Goal: Task Accomplishment & Management: Complete application form

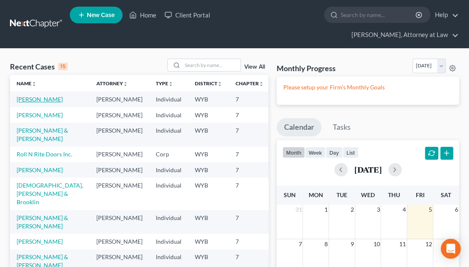
click at [28, 96] on link "[PERSON_NAME]" at bounding box center [40, 99] width 46 height 7
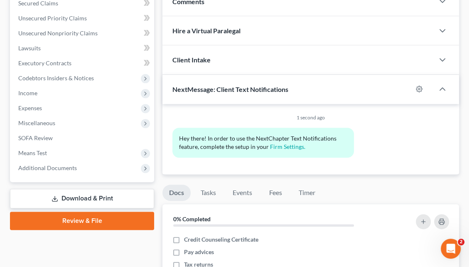
scroll to position [199, 0]
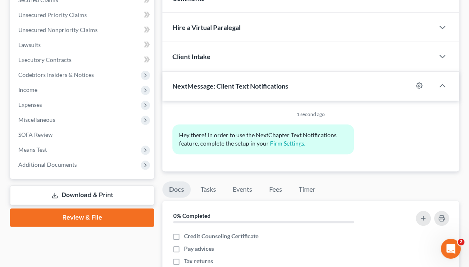
click at [89, 208] on link "Review & File" at bounding box center [82, 217] width 144 height 18
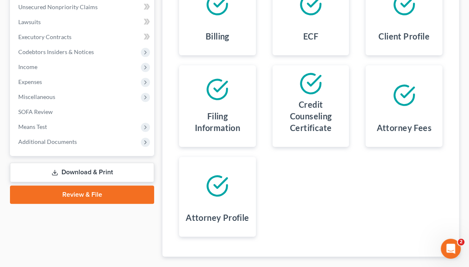
scroll to position [253, 0]
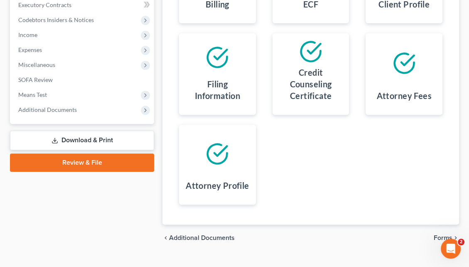
click at [440, 234] on span "Forms" at bounding box center [443, 237] width 19 height 7
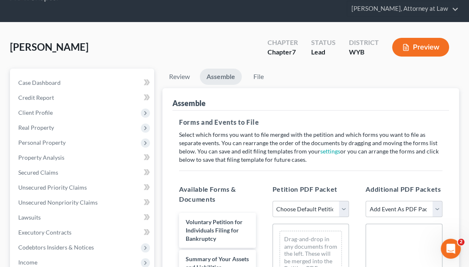
scroll to position [25, 0]
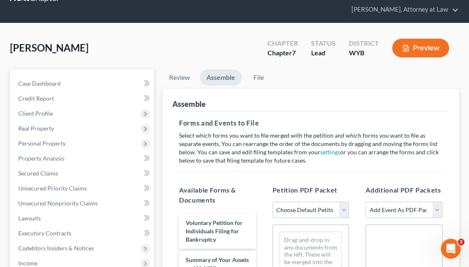
click at [339, 202] on select "Choose Default Petition PDF Packet Complete Bankruptcy Petition (all forms and …" at bounding box center [311, 210] width 77 height 17
select select "0"
click at [273, 202] on select "Choose Default Petition PDF Packet Complete Bankruptcy Petition (all forms and …" at bounding box center [311, 210] width 77 height 17
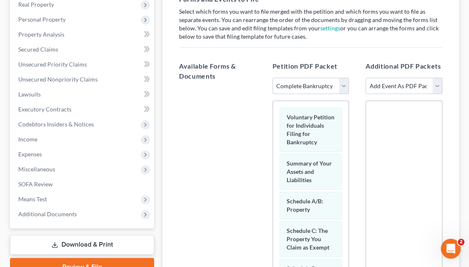
scroll to position [275, 0]
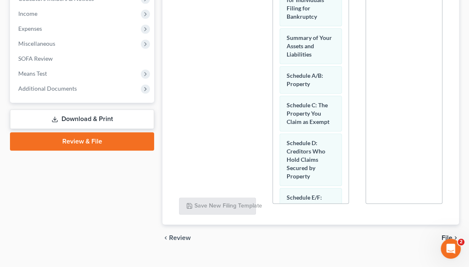
click at [445, 234] on span "File" at bounding box center [447, 237] width 11 height 7
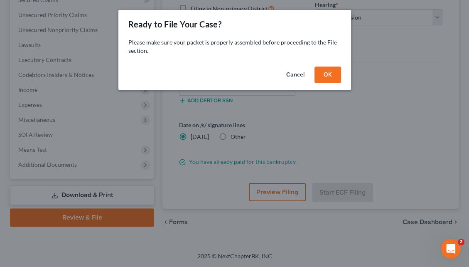
scroll to position [182, 0]
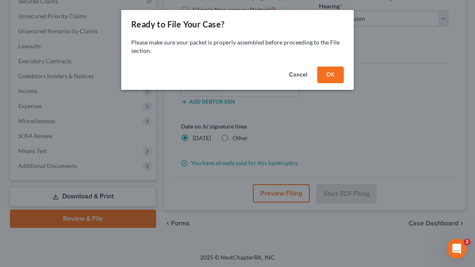
click at [417, 177] on div "Ready to File Your Case? Please make sure your packet is properly assembled bef…" at bounding box center [237, 133] width 475 height 267
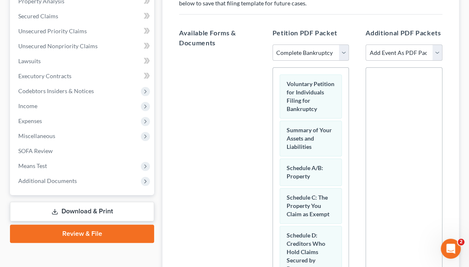
scroll to position [275, 0]
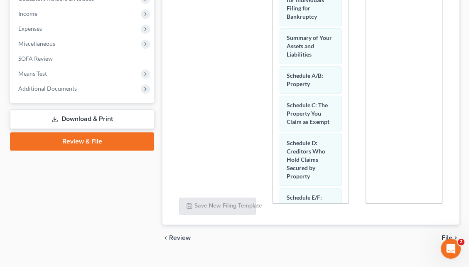
click at [444, 234] on span "File" at bounding box center [447, 237] width 11 height 7
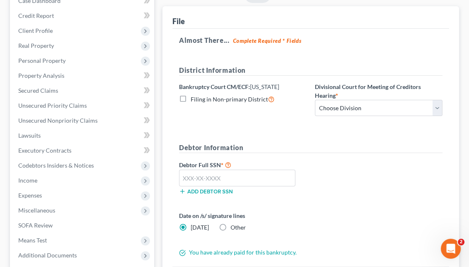
scroll to position [81, 0]
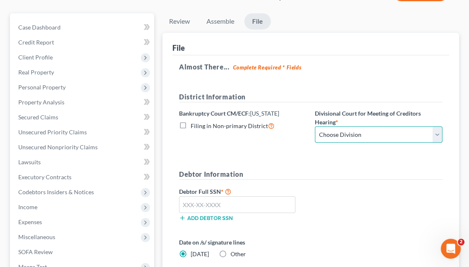
click at [435, 126] on select "Choose Division Cheyenne" at bounding box center [379, 134] width 128 height 17
select select "0"
click at [315, 126] on select "Choose Division Cheyenne" at bounding box center [379, 134] width 128 height 17
click at [435, 126] on select "Choose Division Cheyenne" at bounding box center [379, 134] width 128 height 17
click at [315, 126] on select "Choose Division Cheyenne" at bounding box center [379, 134] width 128 height 17
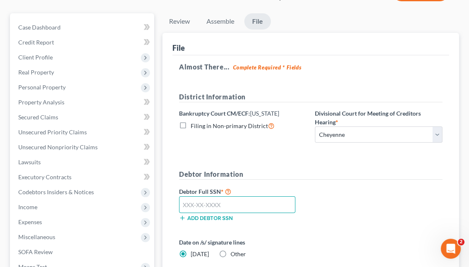
click at [184, 196] on input "text" at bounding box center [237, 204] width 116 height 17
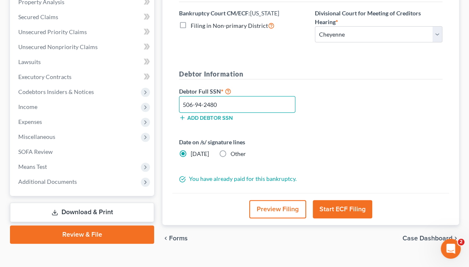
type input "506-94-2480"
click at [347, 200] on button "Start ECF Filing" at bounding box center [342, 209] width 59 height 18
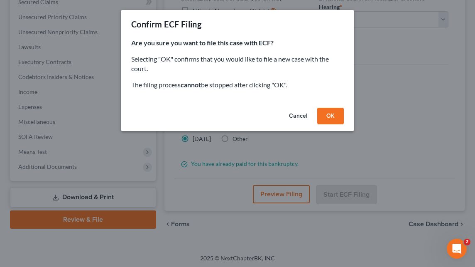
click at [332, 116] on button "OK" at bounding box center [330, 116] width 27 height 17
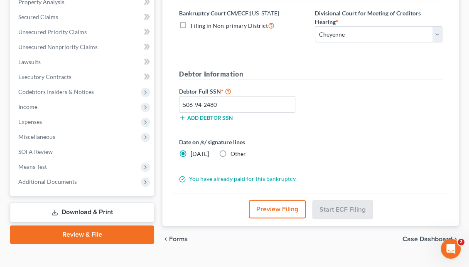
scroll to position [174, 0]
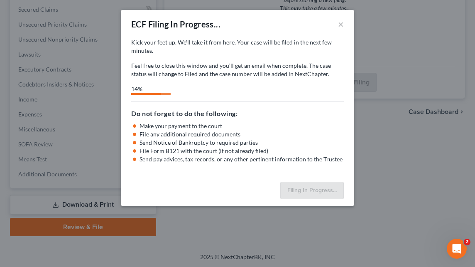
select select "0"
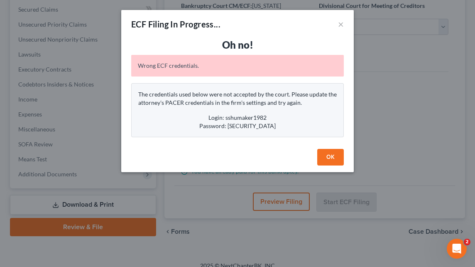
click at [325, 155] on button "OK" at bounding box center [330, 157] width 27 height 17
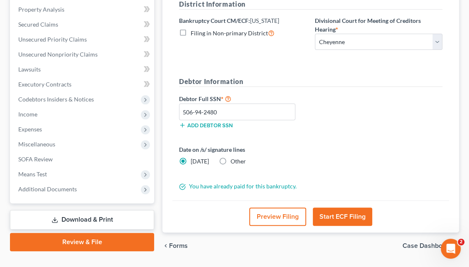
click at [335, 207] on button "Start ECF Filing" at bounding box center [342, 216] width 59 height 18
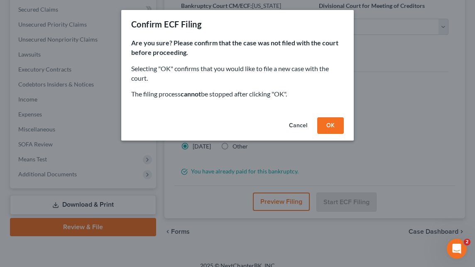
click at [327, 129] on button "OK" at bounding box center [330, 125] width 27 height 17
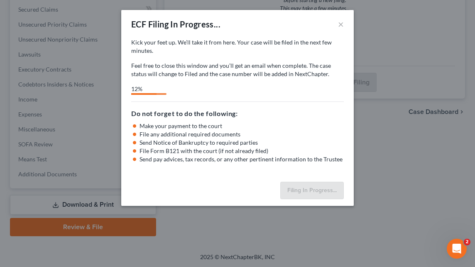
select select "0"
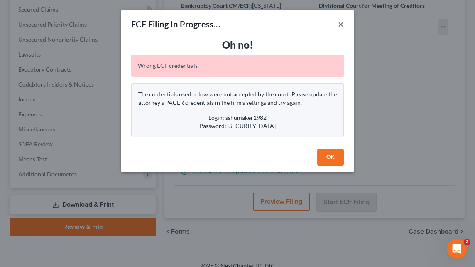
click at [340, 25] on button "×" at bounding box center [341, 24] width 6 height 10
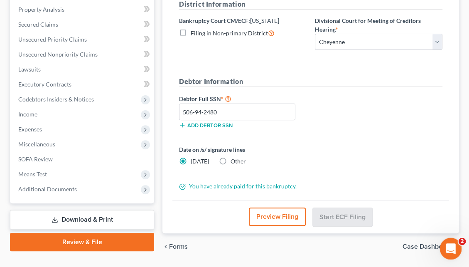
click at [448, 244] on icon "Open Intercom Messenger" at bounding box center [450, 248] width 14 height 14
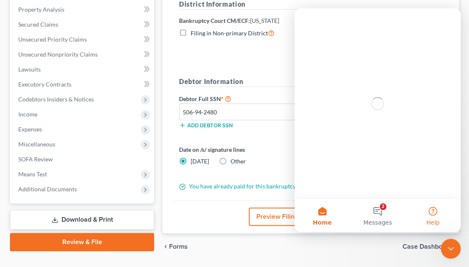
scroll to position [0, 0]
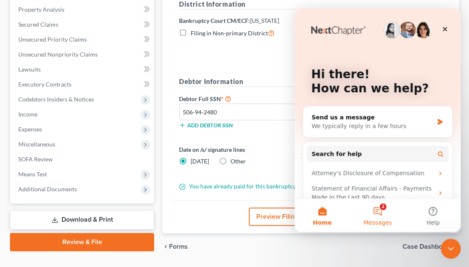
click at [381, 213] on button "2 Messages" at bounding box center [377, 215] width 55 height 33
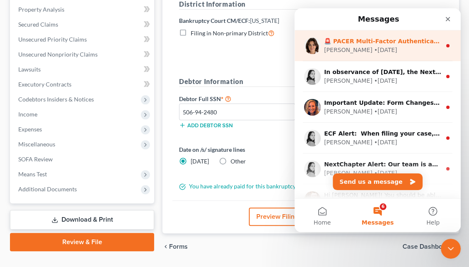
click at [374, 50] on div "• 2w ago" at bounding box center [385, 50] width 23 height 9
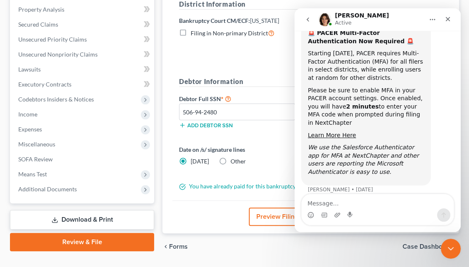
scroll to position [49, 0]
click at [450, 18] on icon "Close" at bounding box center [448, 19] width 7 height 7
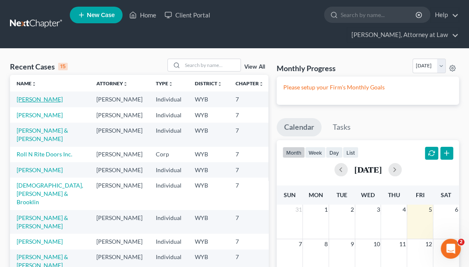
click at [31, 96] on link "[PERSON_NAME]" at bounding box center [40, 99] width 46 height 7
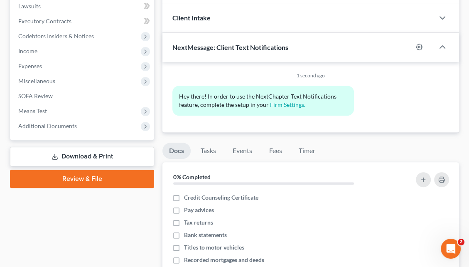
scroll to position [307, 0]
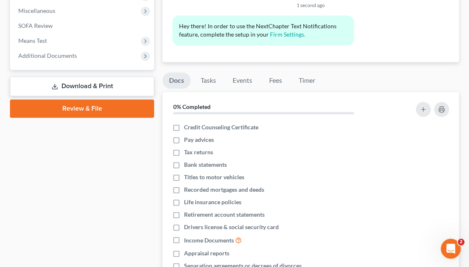
click at [65, 99] on link "Review & File" at bounding box center [82, 108] width 144 height 18
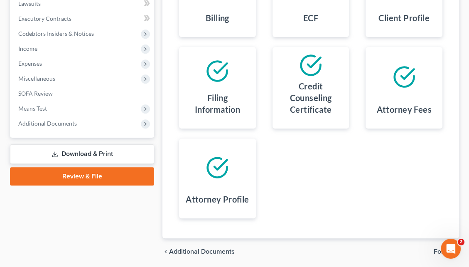
scroll to position [246, 0]
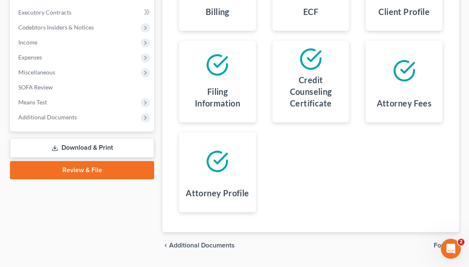
click at [443, 242] on span "Forms" at bounding box center [443, 245] width 19 height 7
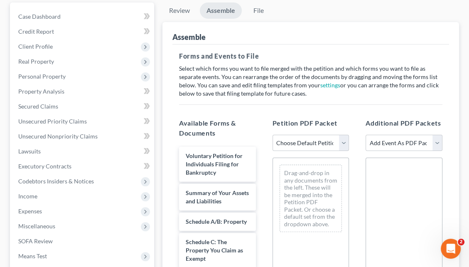
scroll to position [76, 0]
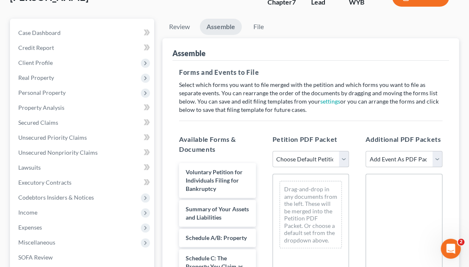
click at [345, 151] on select "Choose Default Petition PDF Packet Complete Bankruptcy Petition (all forms and …" at bounding box center [311, 159] width 77 height 17
select select "0"
click at [273, 151] on select "Choose Default Petition PDF Packet Complete Bankruptcy Petition (all forms and …" at bounding box center [311, 159] width 77 height 17
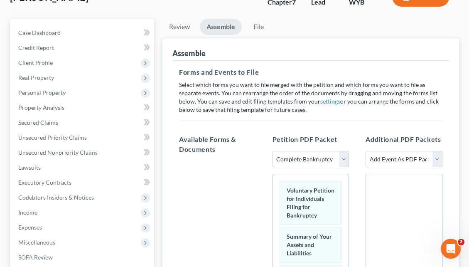
scroll to position [275, 0]
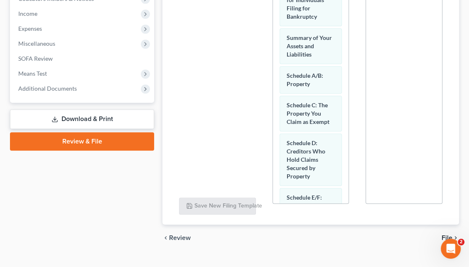
click at [448, 234] on span "File" at bounding box center [447, 237] width 11 height 7
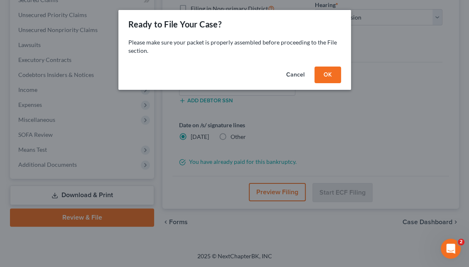
scroll to position [182, 0]
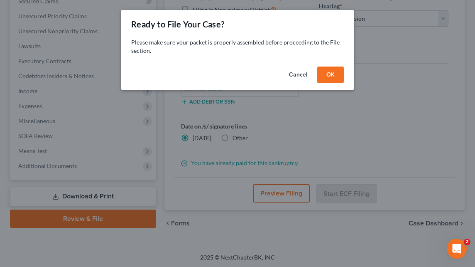
click at [329, 76] on button "OK" at bounding box center [330, 74] width 27 height 17
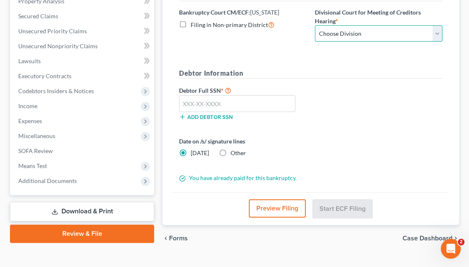
click at [358, 25] on select "Choose Division Cheyenne" at bounding box center [379, 33] width 128 height 17
select select "0"
click at [315, 25] on select "Choose Division Cheyenne" at bounding box center [379, 33] width 128 height 17
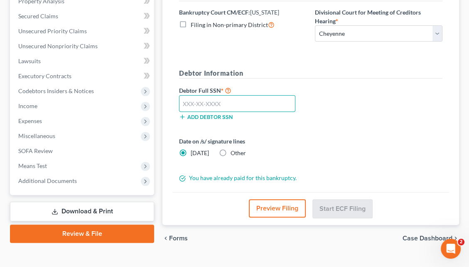
click at [195, 95] on input "text" at bounding box center [237, 103] width 116 height 17
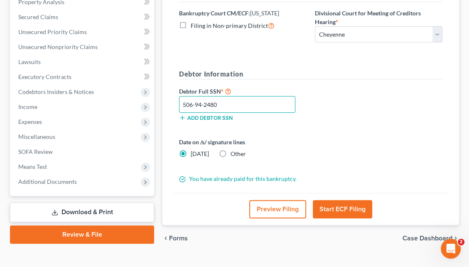
type input "506-94-2480"
click at [336, 200] on button "Start ECF Filing" at bounding box center [342, 209] width 59 height 18
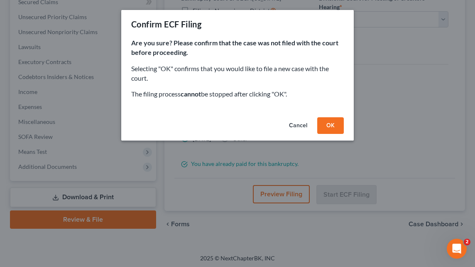
click at [327, 132] on button "OK" at bounding box center [330, 125] width 27 height 17
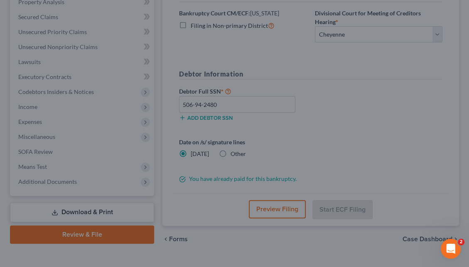
scroll to position [174, 0]
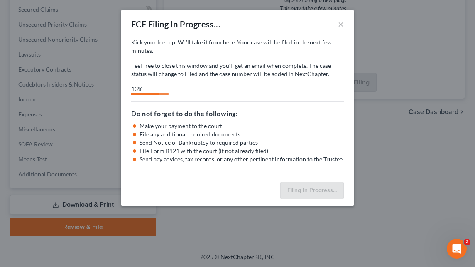
select select "0"
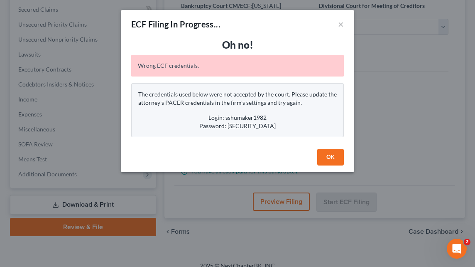
click at [322, 156] on button "OK" at bounding box center [330, 157] width 27 height 17
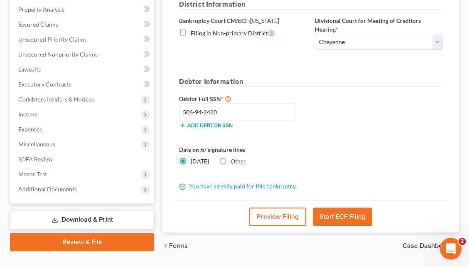
click at [446, 242] on div "Open Intercom Messenger" at bounding box center [449, 247] width 27 height 27
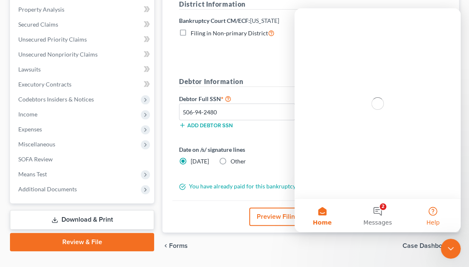
scroll to position [0, 0]
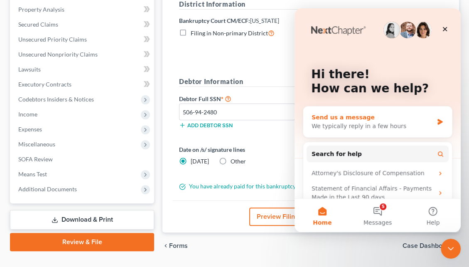
click at [324, 124] on div "We typically reply in a few hours" at bounding box center [373, 126] width 122 height 9
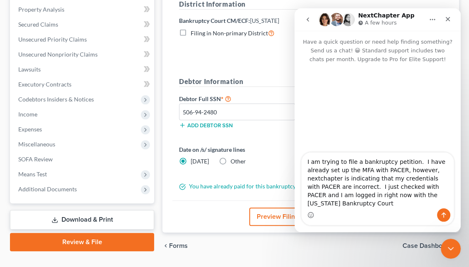
type textarea "I am trying to file a bankruptcy petition. I have already set up the MFA with P…"
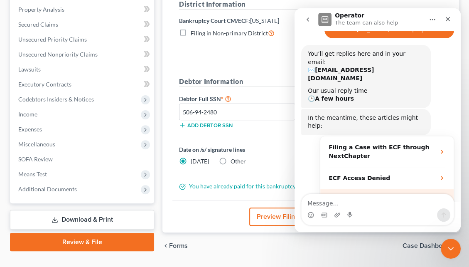
scroll to position [116, 0]
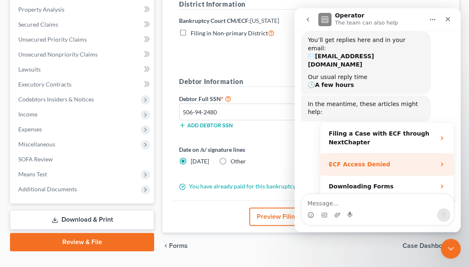
click at [345, 161] on strong "ECF Access Denied" at bounding box center [359, 164] width 61 height 7
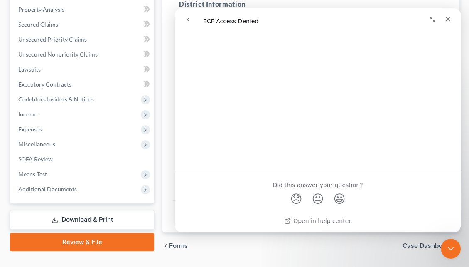
scroll to position [75, 0]
click at [448, 17] on icon "Close" at bounding box center [448, 19] width 7 height 7
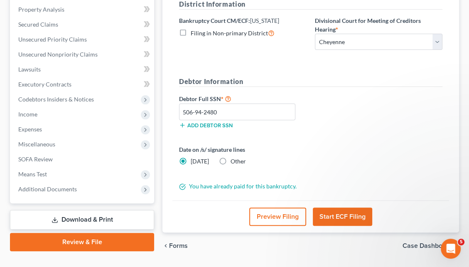
scroll to position [0, 0]
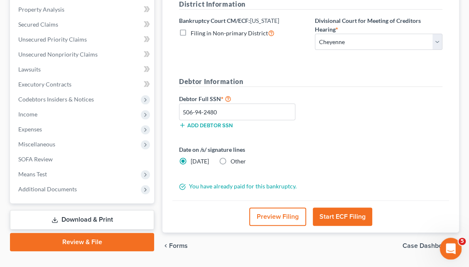
click at [447, 242] on icon "Open Intercom Messenger" at bounding box center [450, 248] width 14 height 14
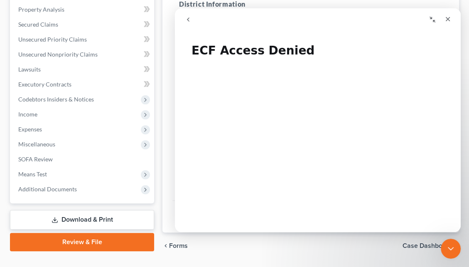
click at [189, 20] on icon "go back" at bounding box center [188, 19] width 7 height 7
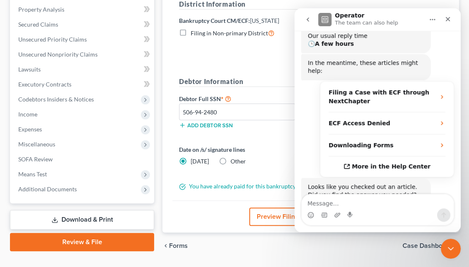
scroll to position [160, 0]
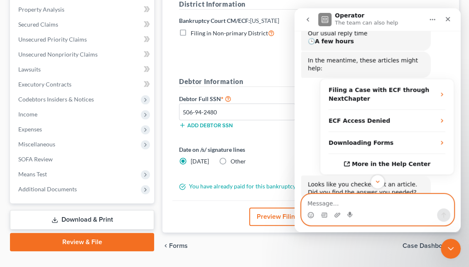
click at [325, 199] on textarea "Message…" at bounding box center [378, 201] width 152 height 14
type textarea "no"
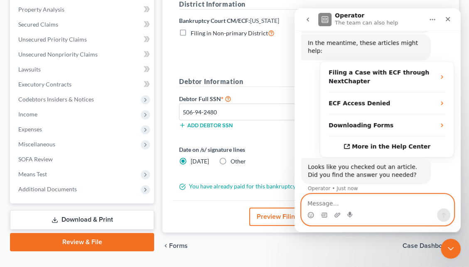
scroll to position [176, 0]
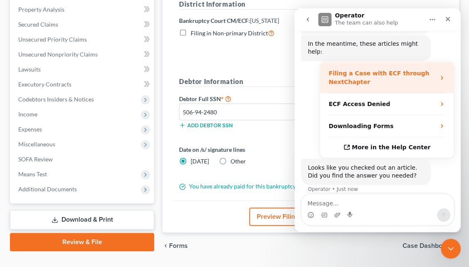
click at [348, 70] on strong "Filing a Case with ECF through NextChapter" at bounding box center [379, 77] width 101 height 15
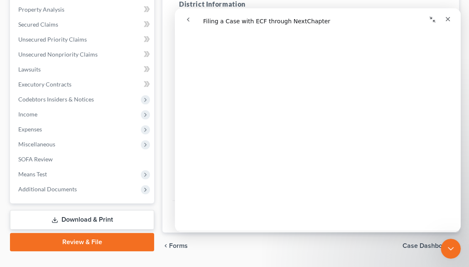
scroll to position [1961, 0]
click at [446, 18] on icon "Close" at bounding box center [448, 19] width 7 height 7
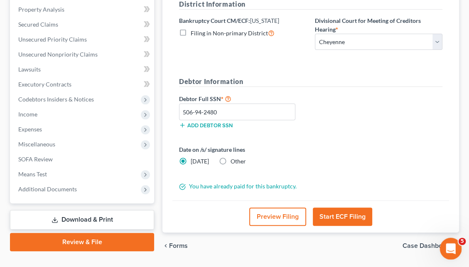
click at [442, 245] on div "Open Intercom Messenger" at bounding box center [449, 247] width 27 height 27
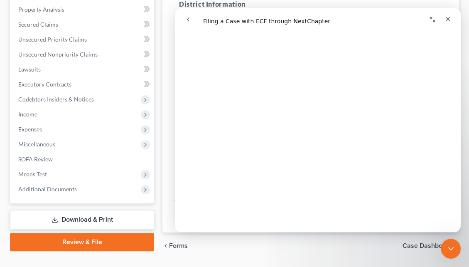
scroll to position [1574, 0]
click at [188, 20] on icon "go back" at bounding box center [188, 19] width 7 height 7
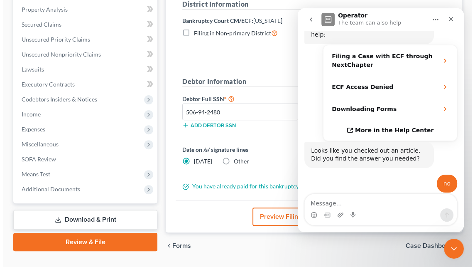
scroll to position [228, 0]
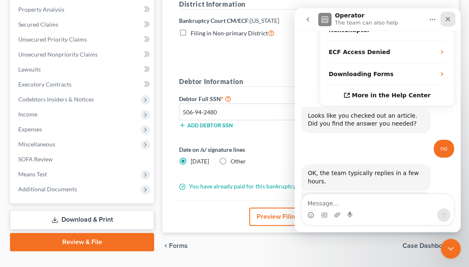
click at [450, 21] on icon "Close" at bounding box center [448, 19] width 7 height 7
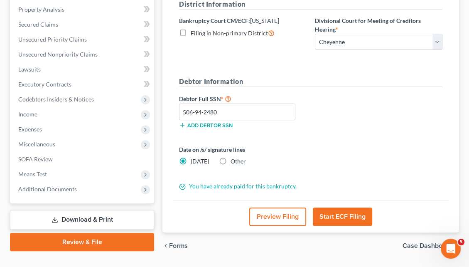
click at [346, 207] on button "Start ECF Filing" at bounding box center [342, 216] width 59 height 18
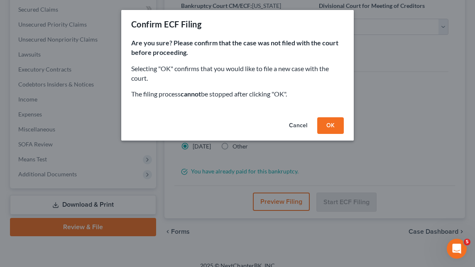
click at [327, 125] on button "OK" at bounding box center [330, 125] width 27 height 17
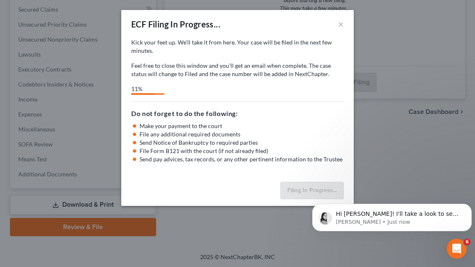
scroll to position [0, 0]
select select "0"
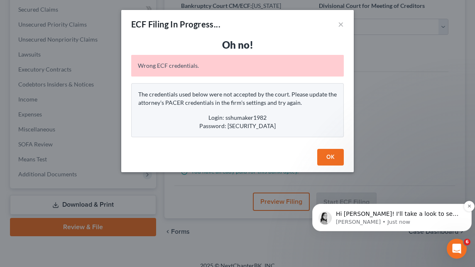
click at [384, 211] on p "Hi [PERSON_NAME]! I'll take a look to see what credentials we tried to use on t…" at bounding box center [398, 214] width 125 height 8
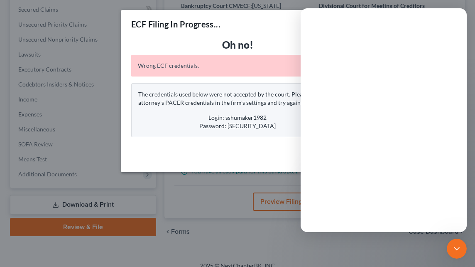
click at [385, 210] on div "Intercom messenger" at bounding box center [384, 133] width 166 height 197
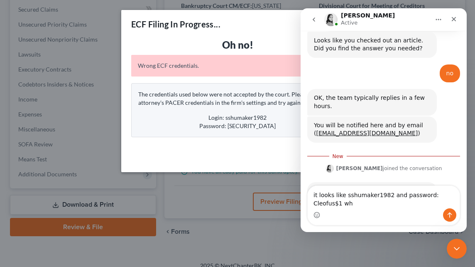
scroll to position [310, 0]
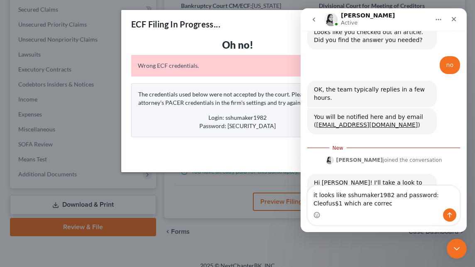
type textarea "it looks like sshumaker1982 and password: Cleofus$1 which are correct"
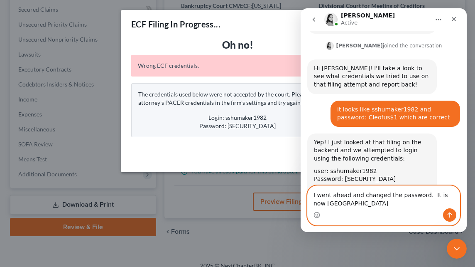
scroll to position [420, 0]
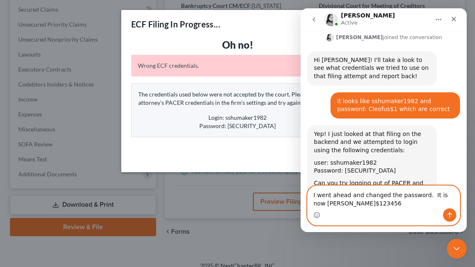
type textarea "I went ahead and changed the password. It is now [PERSON_NAME]$1234567"
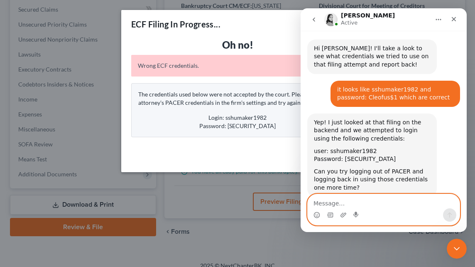
scroll to position [444, 0]
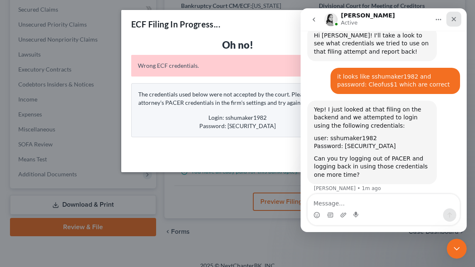
click at [454, 19] on icon "Close" at bounding box center [454, 19] width 5 height 5
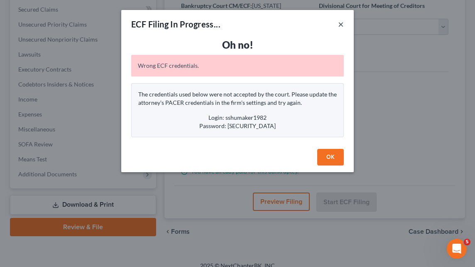
click at [341, 25] on button "×" at bounding box center [341, 24] width 6 height 10
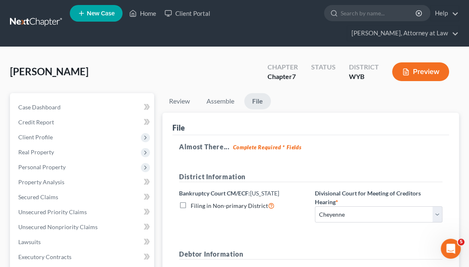
scroll to position [0, 0]
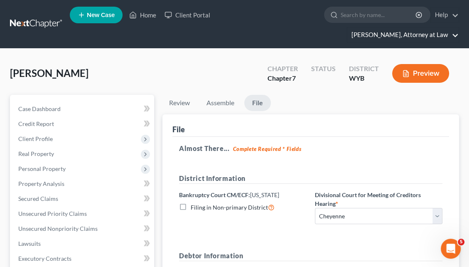
click at [423, 27] on link "[PERSON_NAME], Attorney at Law" at bounding box center [402, 34] width 111 height 15
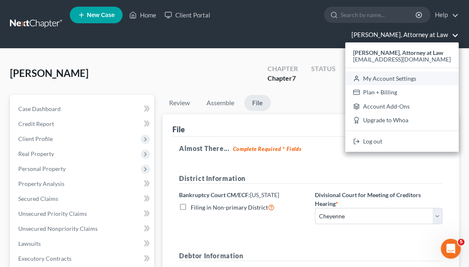
click at [403, 71] on link "My Account Settings" at bounding box center [401, 78] width 113 height 14
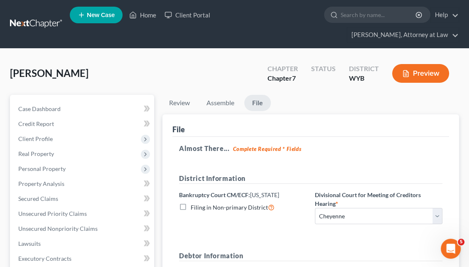
select select "28"
select select "53"
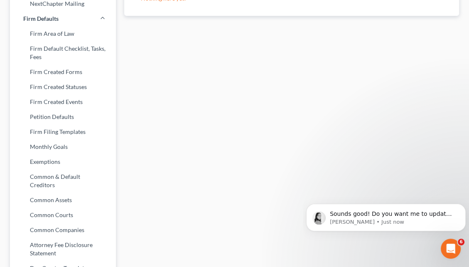
scroll to position [343, 0]
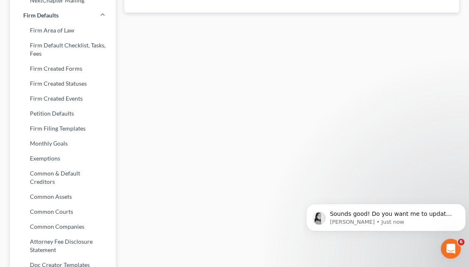
drag, startPoint x: 473, startPoint y: 104, endPoint x: 119, endPoint y: 41, distance: 359.6
click at [398, 211] on p "Sounds good! Do you want me to update that in your NextChapter settings for you?" at bounding box center [392, 214] width 125 height 8
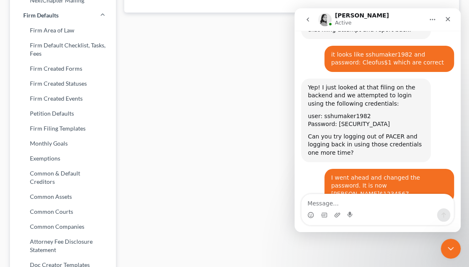
scroll to position [491, 0]
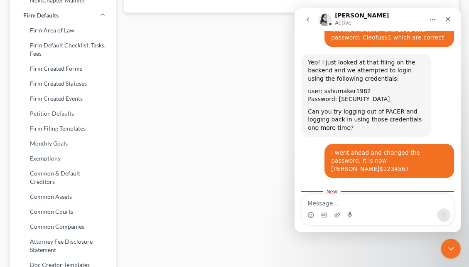
click at [329, 205] on textarea "Message…" at bounding box center [378, 201] width 152 height 14
type textarea "please"
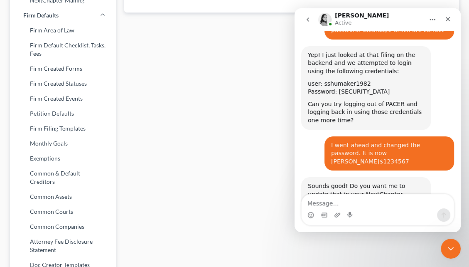
scroll to position [502, 0]
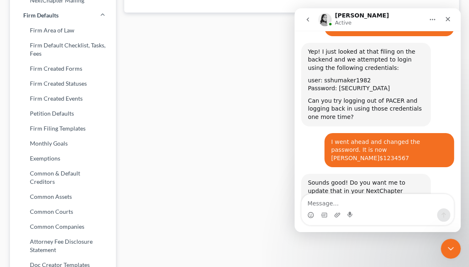
click at [266, 231] on div "My Firm Details Firm Name * [PERSON_NAME], Attorney at [GEOGRAPHIC_DATA] Select…" at bounding box center [291, 9] width 343 height 588
click at [445, 247] on icon "Close Intercom Messenger" at bounding box center [450, 247] width 10 height 10
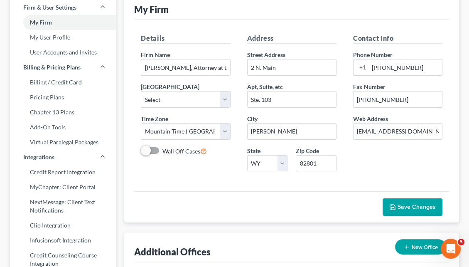
scroll to position [0, 0]
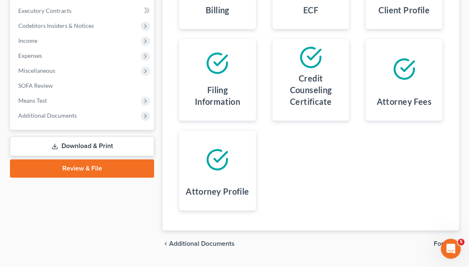
scroll to position [248, 0]
click at [439, 240] on span "Forms" at bounding box center [443, 243] width 19 height 7
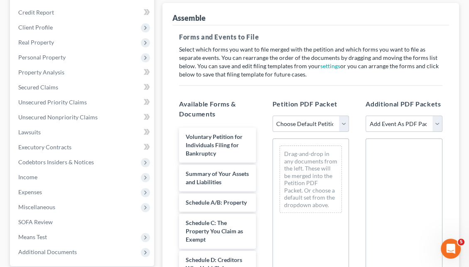
scroll to position [110, 0]
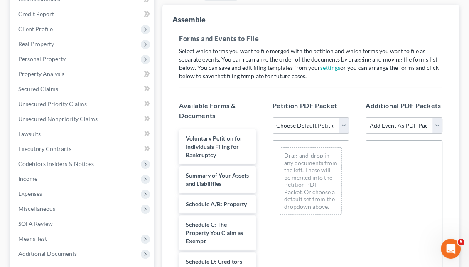
click at [343, 117] on select "Choose Default Petition PDF Packet Complete Bankruptcy Petition (all forms and …" at bounding box center [311, 125] width 77 height 17
select select "0"
click at [273, 117] on select "Choose Default Petition PDF Packet Complete Bankruptcy Petition (all forms and …" at bounding box center [311, 125] width 77 height 17
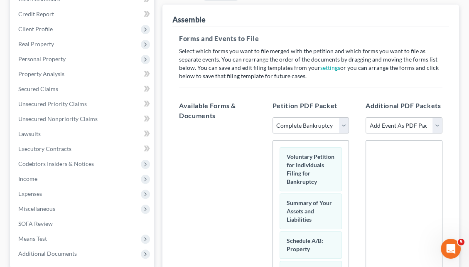
scroll to position [275, 0]
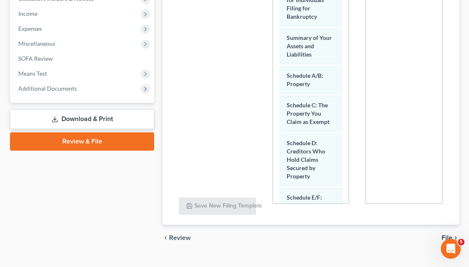
click at [450, 234] on span "File" at bounding box center [447, 237] width 11 height 7
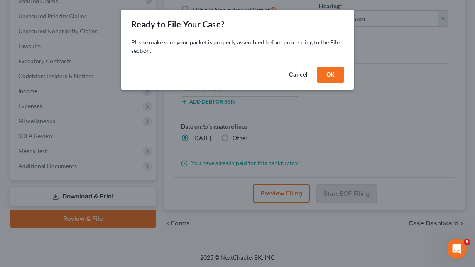
click at [326, 76] on button "OK" at bounding box center [330, 74] width 27 height 17
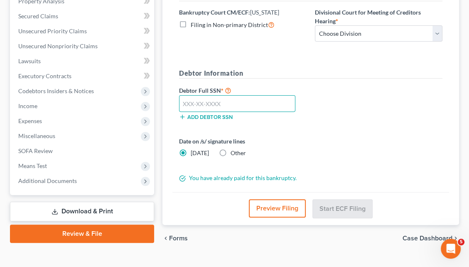
click at [198, 95] on input "text" at bounding box center [237, 103] width 116 height 17
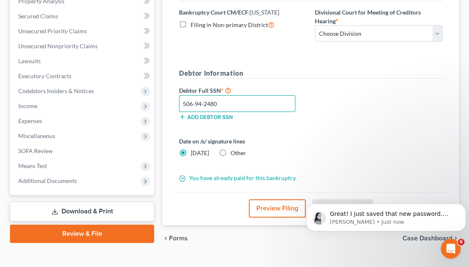
scroll to position [535, 0]
type input "506-94-2480"
click at [376, 213] on p "Great! I just saved that new password. Can you try filing that case again?" at bounding box center [392, 214] width 125 height 8
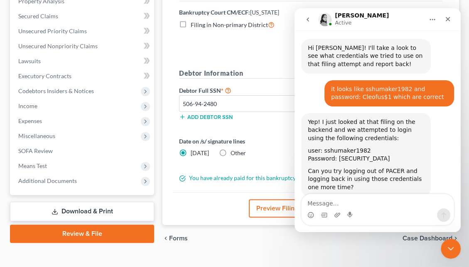
scroll to position [548, 0]
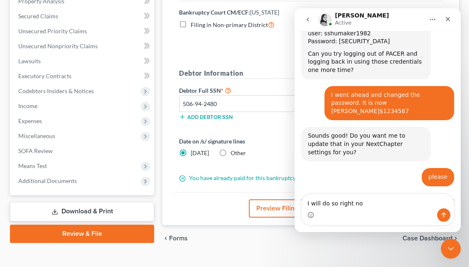
type textarea "I will do so right now"
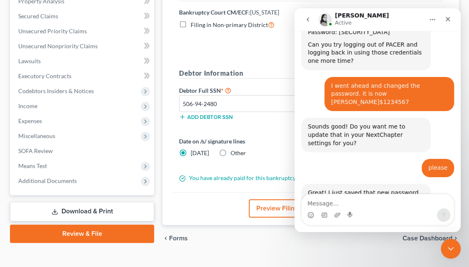
scroll to position [559, 0]
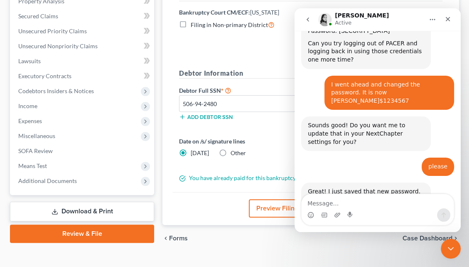
click at [279, 150] on form "District Information Bankruptcy Court CM/ECF: [US_STATE] Filing in Non-primary …" at bounding box center [310, 87] width 263 height 192
click at [256, 143] on div "Date on /s/ signature lines [DATE] Other" at bounding box center [311, 150] width 272 height 27
click at [448, 22] on div "Close" at bounding box center [447, 19] width 15 height 15
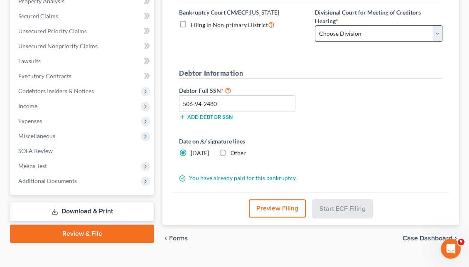
click at [364, 25] on select "Choose Division Cheyenne" at bounding box center [379, 33] width 128 height 17
select select "0"
click at [315, 25] on select "Choose Division Cheyenne" at bounding box center [379, 33] width 128 height 17
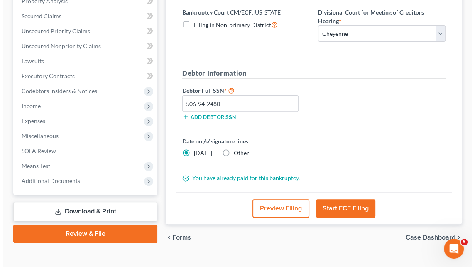
scroll to position [182, 0]
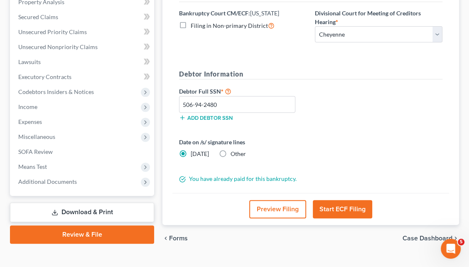
click at [343, 200] on button "Start ECF Filing" at bounding box center [342, 209] width 59 height 18
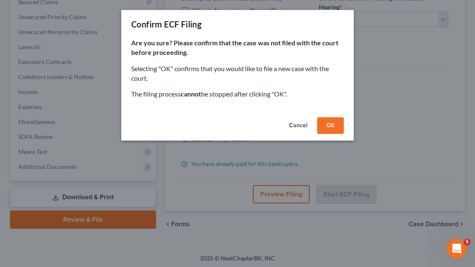
click at [336, 124] on button "OK" at bounding box center [330, 125] width 27 height 17
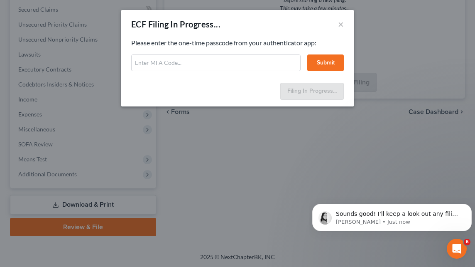
scroll to position [593, 0]
click at [172, 64] on input "text" at bounding box center [216, 62] width 170 height 17
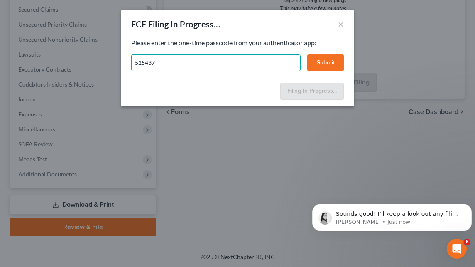
type input "525437"
click at [319, 61] on button "Submit" at bounding box center [325, 62] width 37 height 17
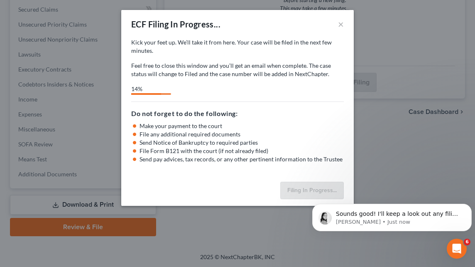
select select "0"
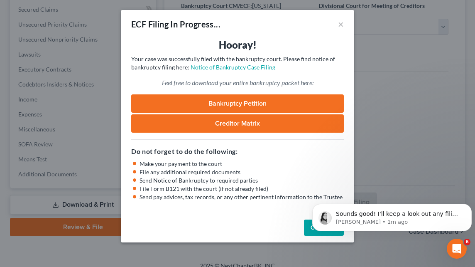
click at [247, 105] on link "Bankruptcy Petition" at bounding box center [237, 103] width 213 height 18
click at [363, 212] on p "Sounds good! I'll keep a look out any filing errors." at bounding box center [398, 214] width 125 height 8
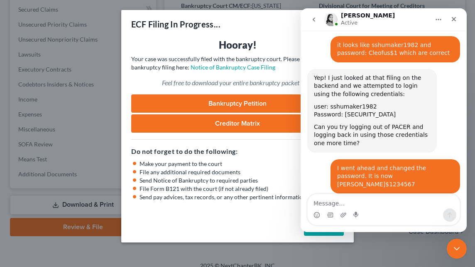
scroll to position [606, 0]
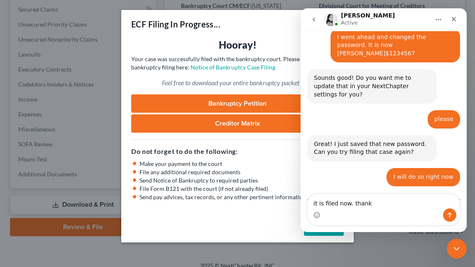
type textarea "it is filed now. thanks"
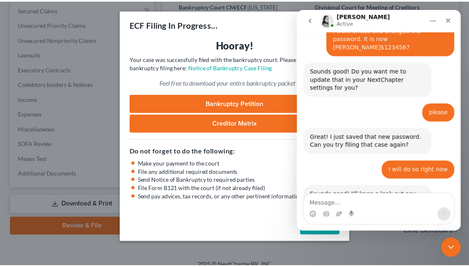
scroll to position [617, 0]
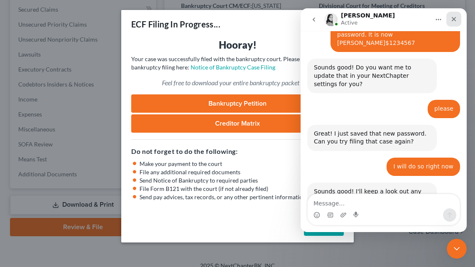
click at [454, 18] on icon "Close" at bounding box center [454, 19] width 5 height 5
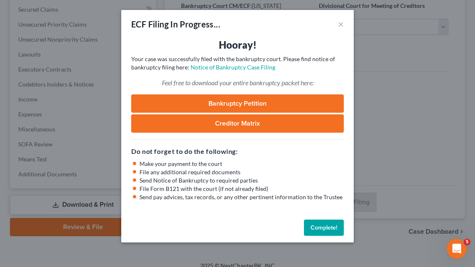
click at [317, 226] on button "Complete!" at bounding box center [324, 227] width 40 height 17
